Goal: Check status: Check status

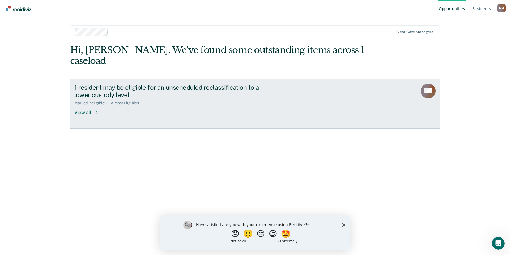
click at [78, 105] on div "View all" at bounding box center [89, 110] width 30 height 10
click at [86, 105] on div "View all" at bounding box center [89, 110] width 30 height 10
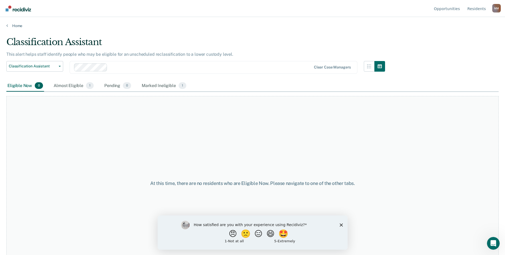
click at [85, 101] on div "At this time, there are no residents who are Eligible Now. Please navigate to o…" at bounding box center [252, 183] width 492 height 174
click at [74, 85] on div "Almost Eligible 1" at bounding box center [74, 86] width 42 height 12
